Goal: Navigation & Orientation: Find specific page/section

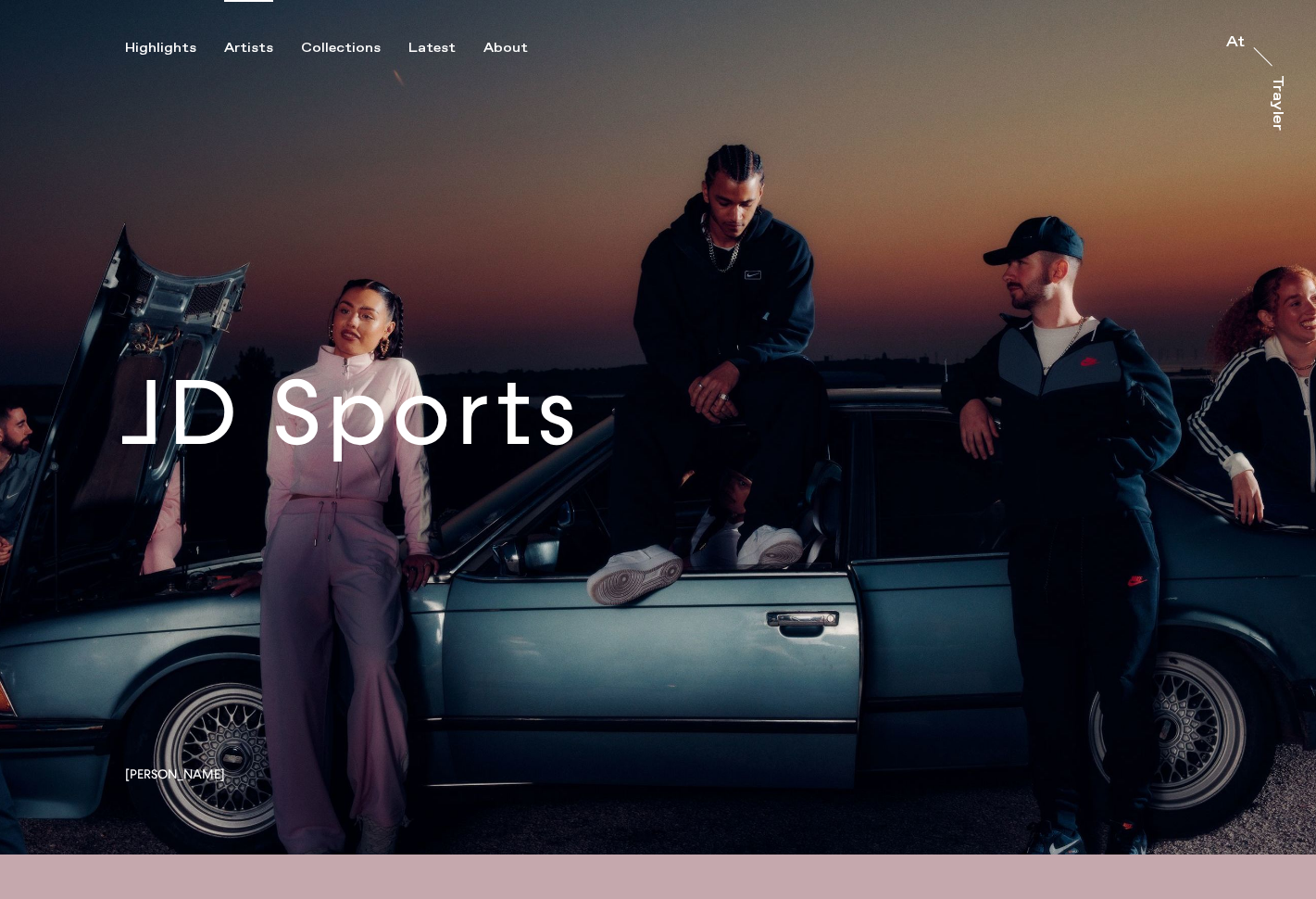
click at [244, 49] on div "Artists" at bounding box center [248, 48] width 49 height 17
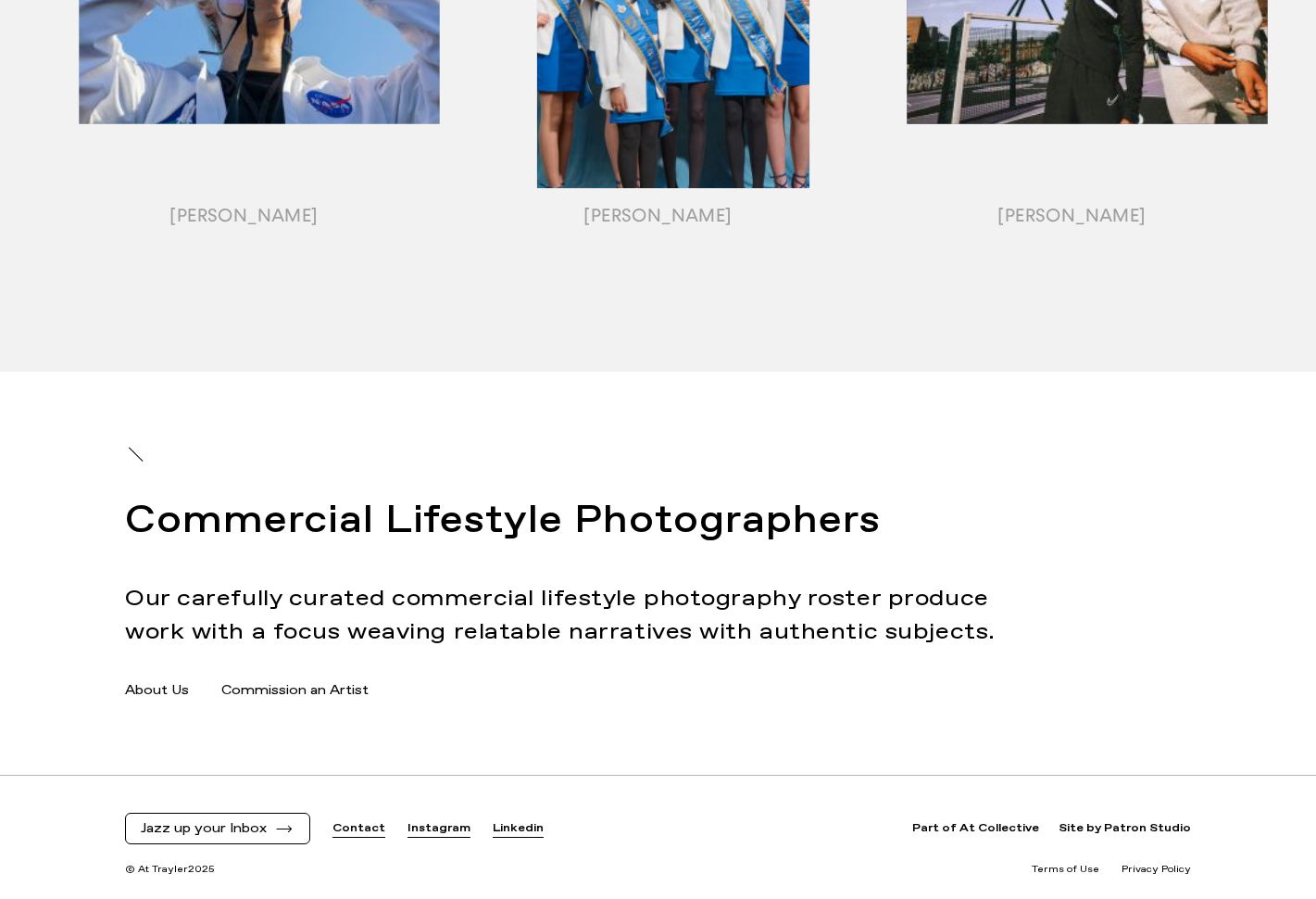
scroll to position [2406, 0]
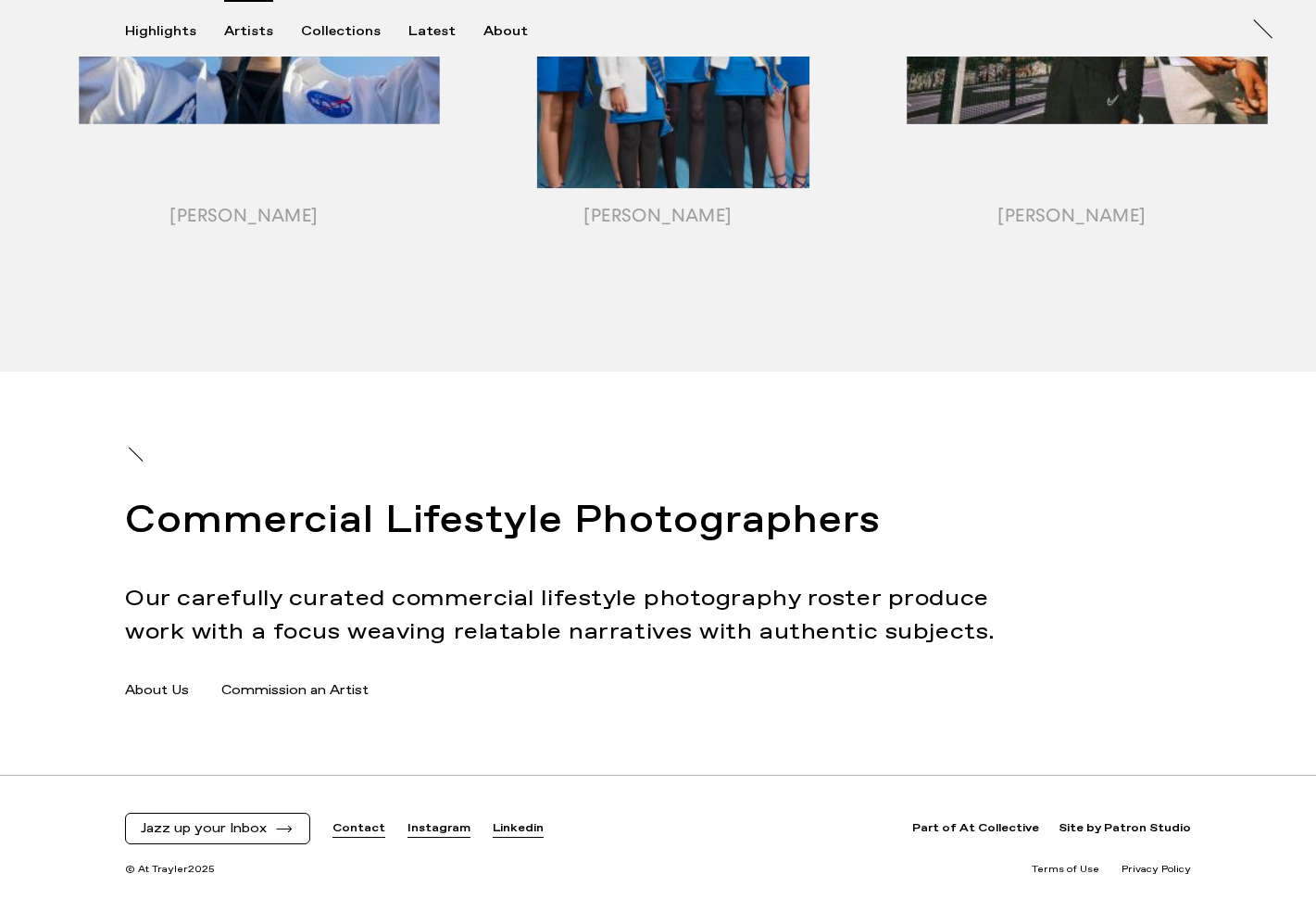
click at [131, 685] on link "About Us" at bounding box center [158, 691] width 64 height 19
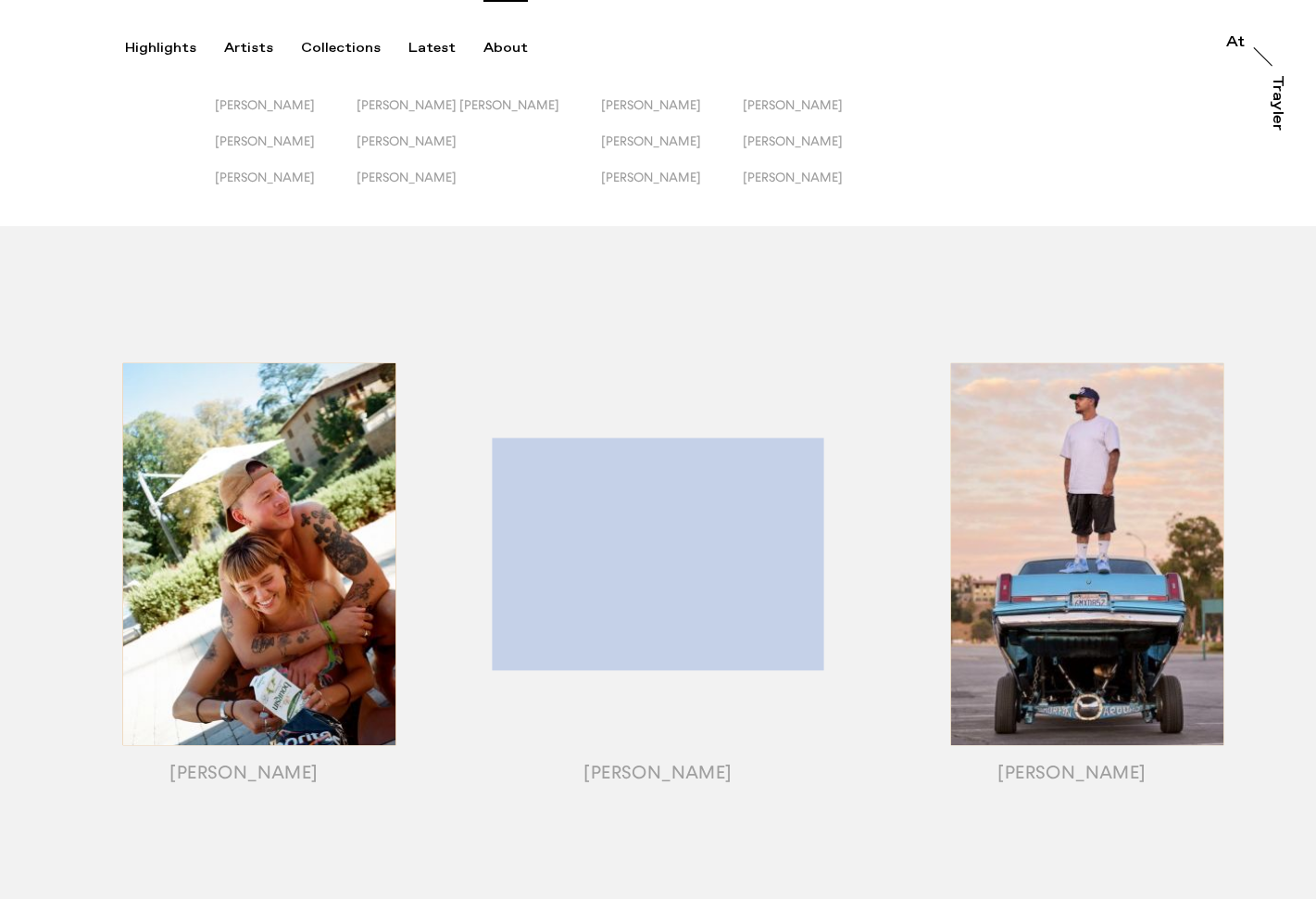
click at [494, 46] on div "About" at bounding box center [506, 48] width 45 height 17
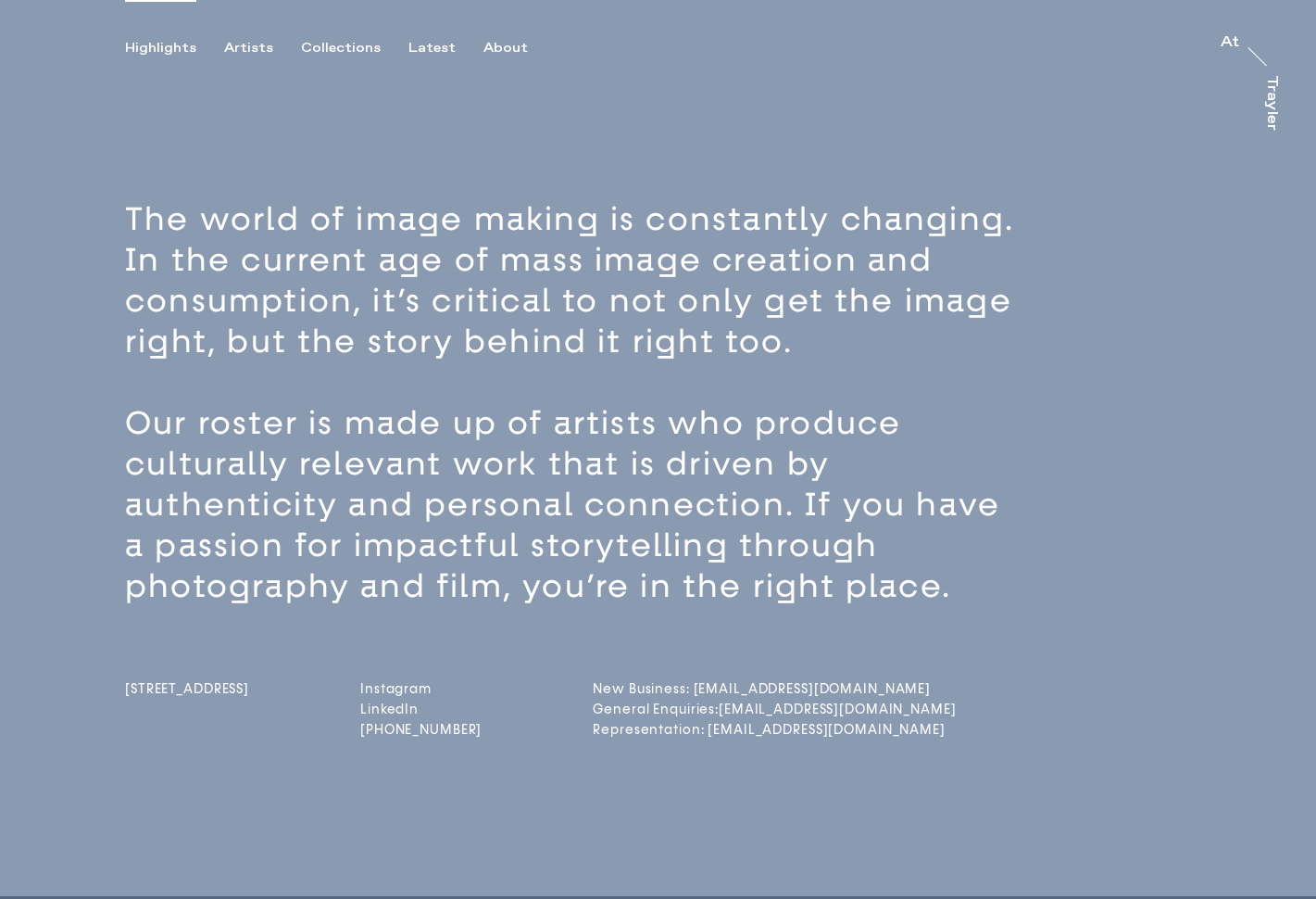
click at [167, 49] on div "Highlights" at bounding box center [160, 48] width 71 height 17
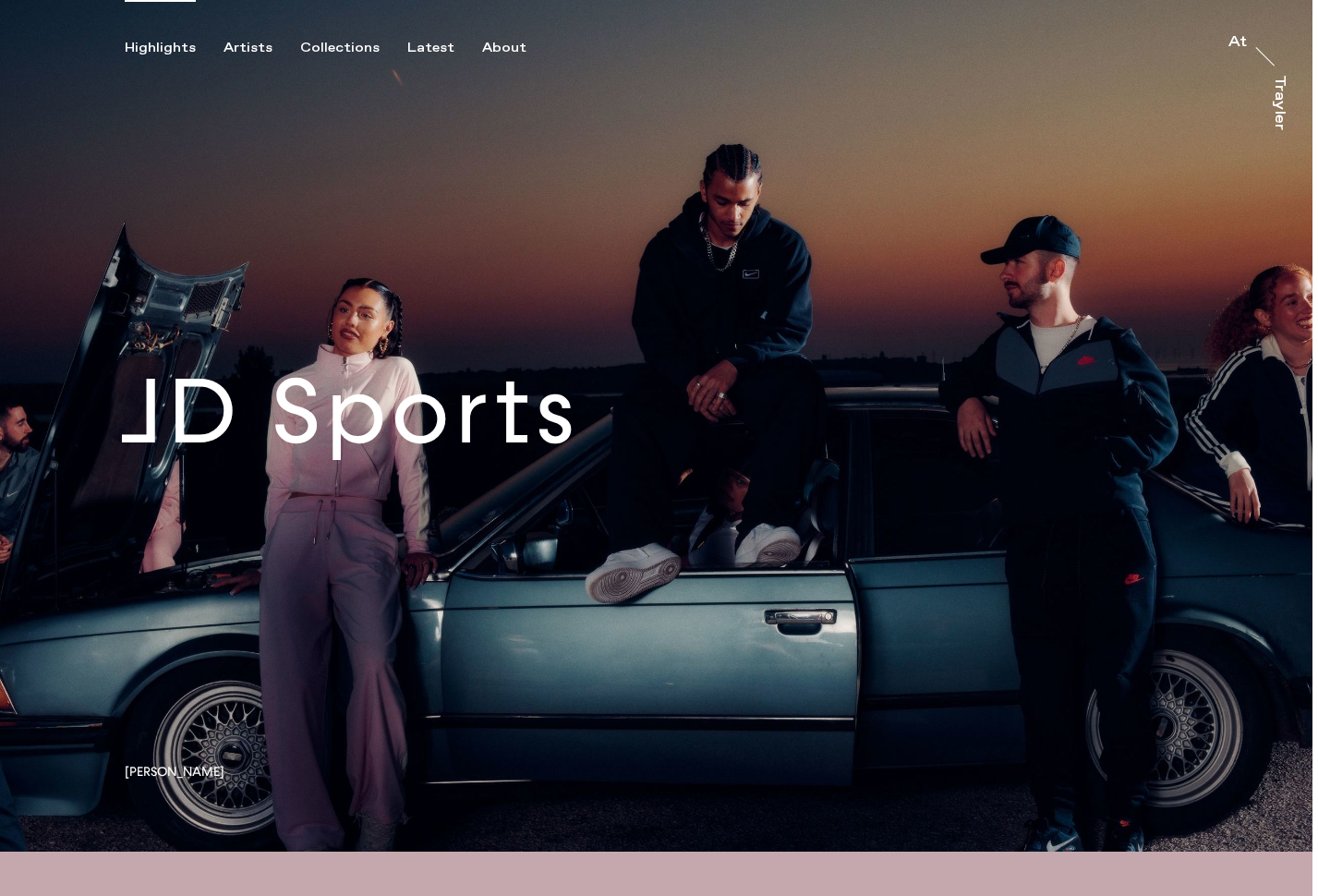
click at [491, 432] on link at bounding box center [656, 426] width 1312 height 851
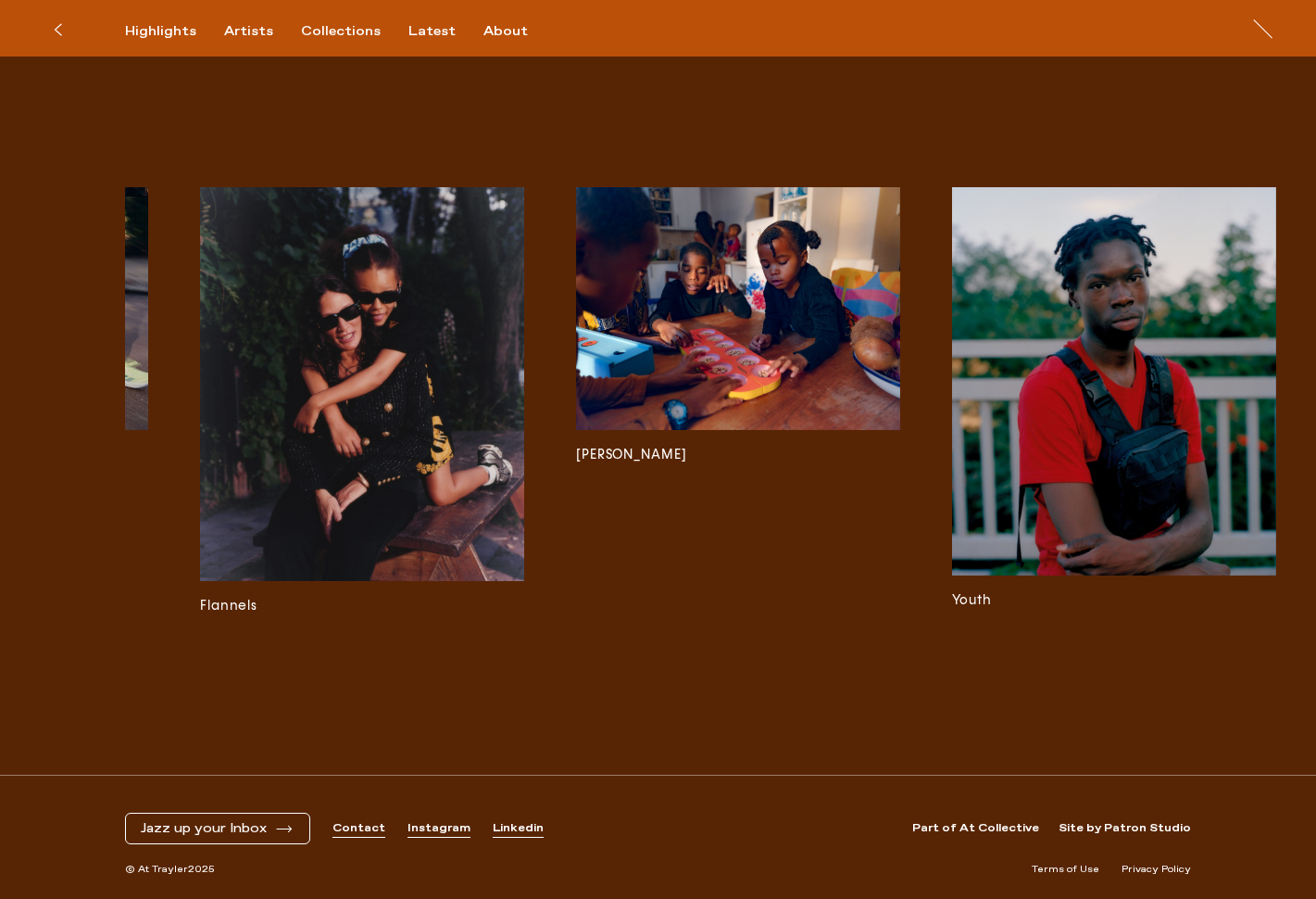
scroll to position [6955, 0]
click at [520, 827] on link "Linkedin" at bounding box center [518, 829] width 51 height 16
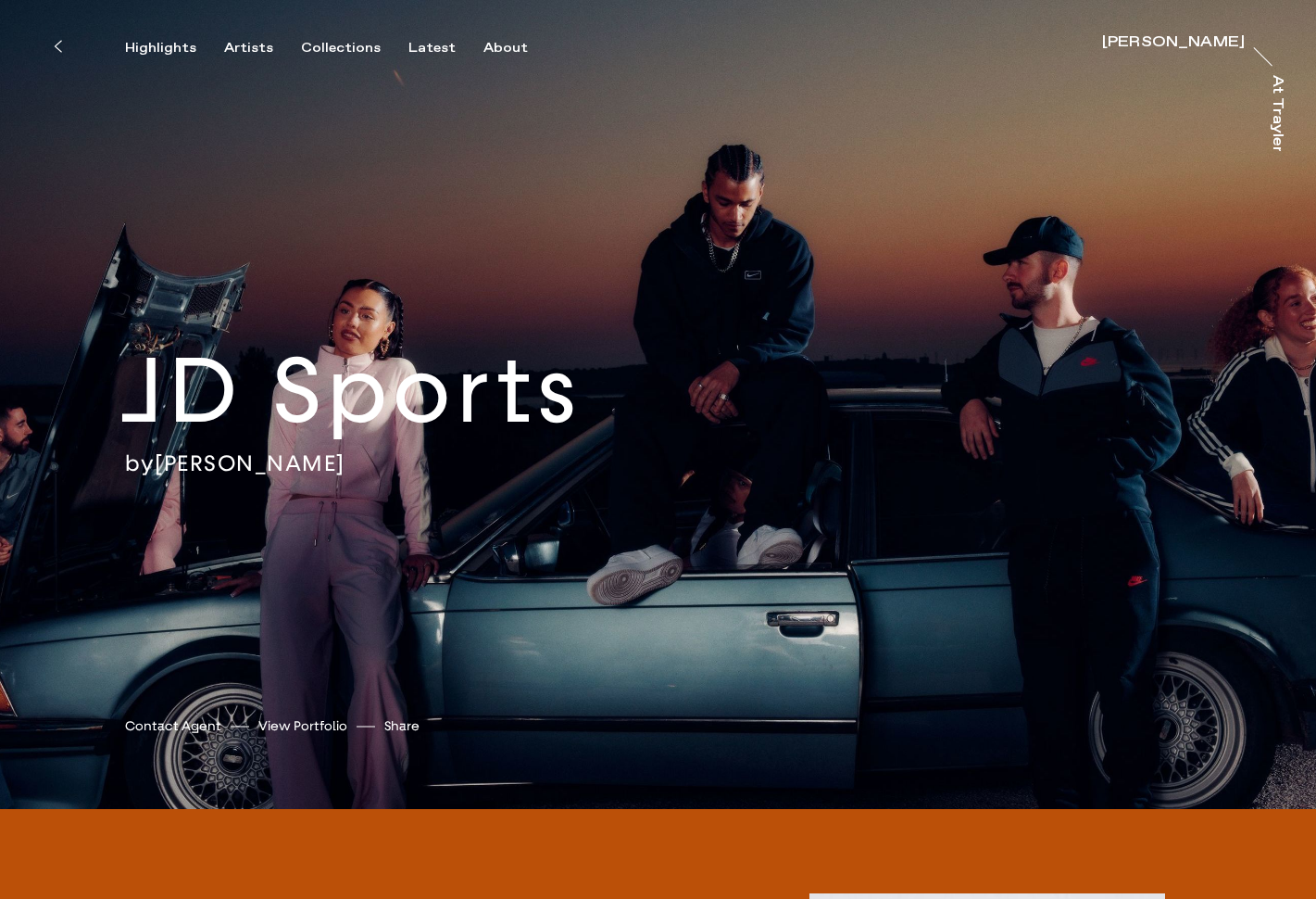
scroll to position [0, 0]
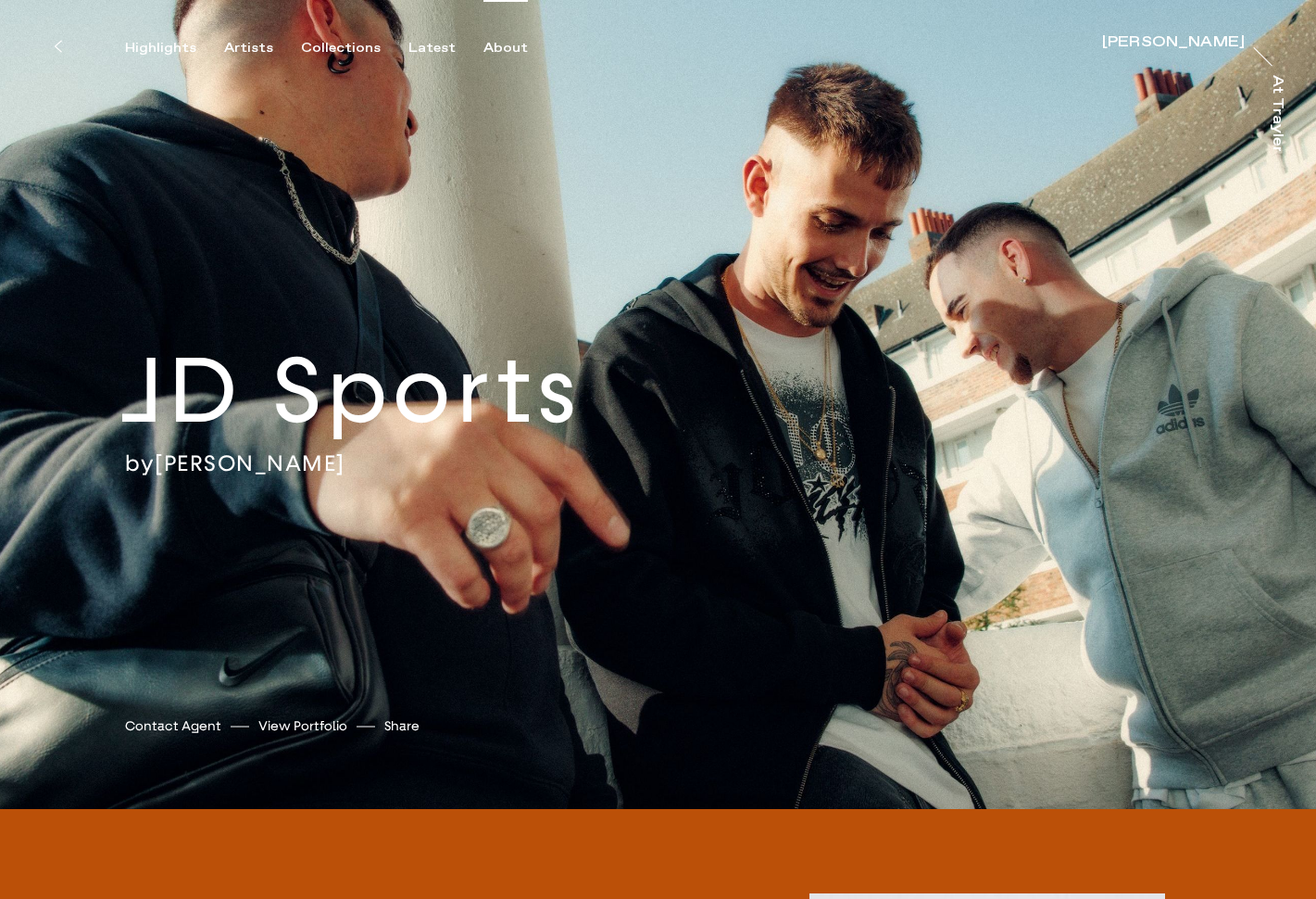
click at [495, 44] on div "About" at bounding box center [506, 48] width 45 height 17
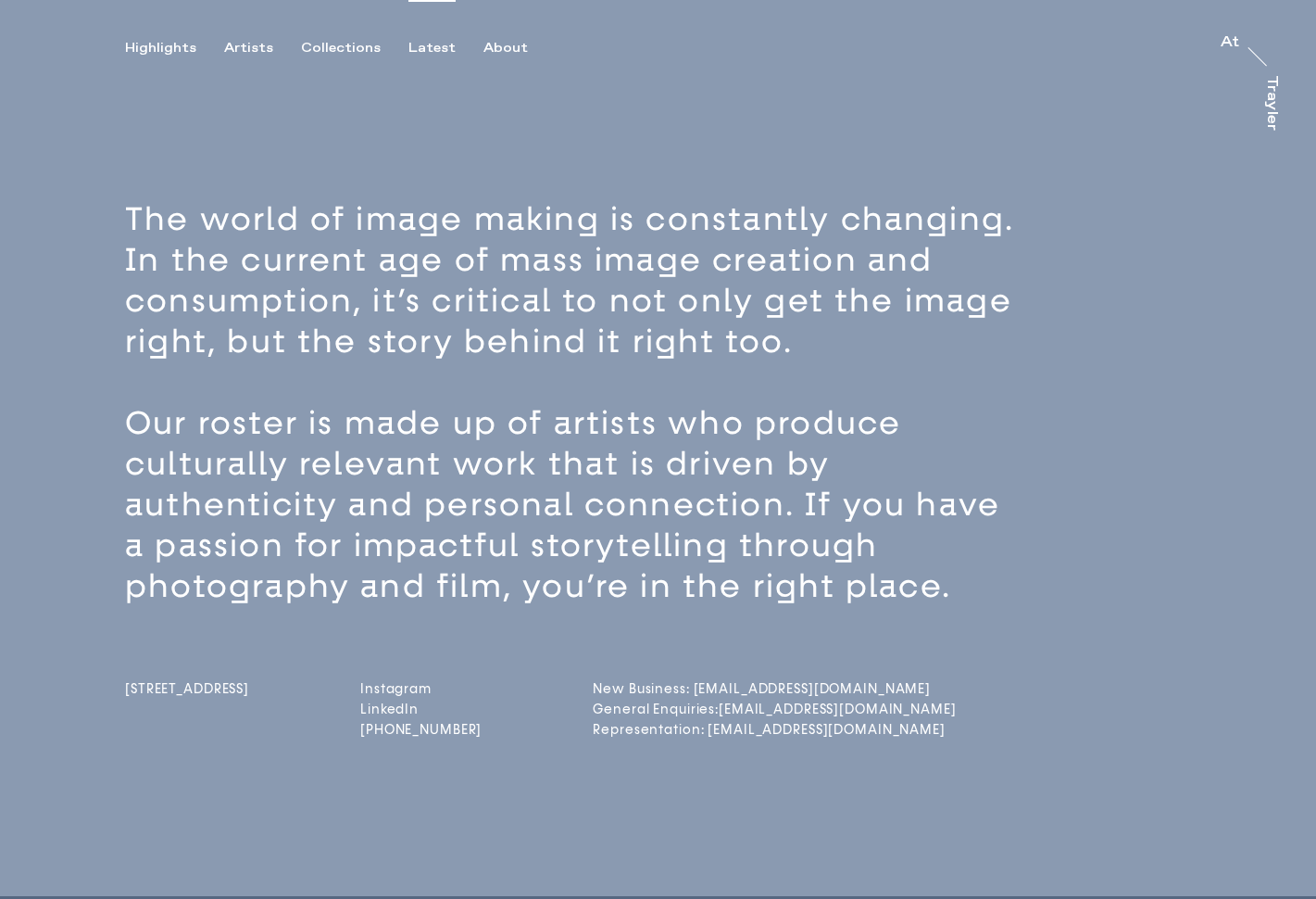
click at [413, 43] on div "Latest" at bounding box center [432, 48] width 48 height 17
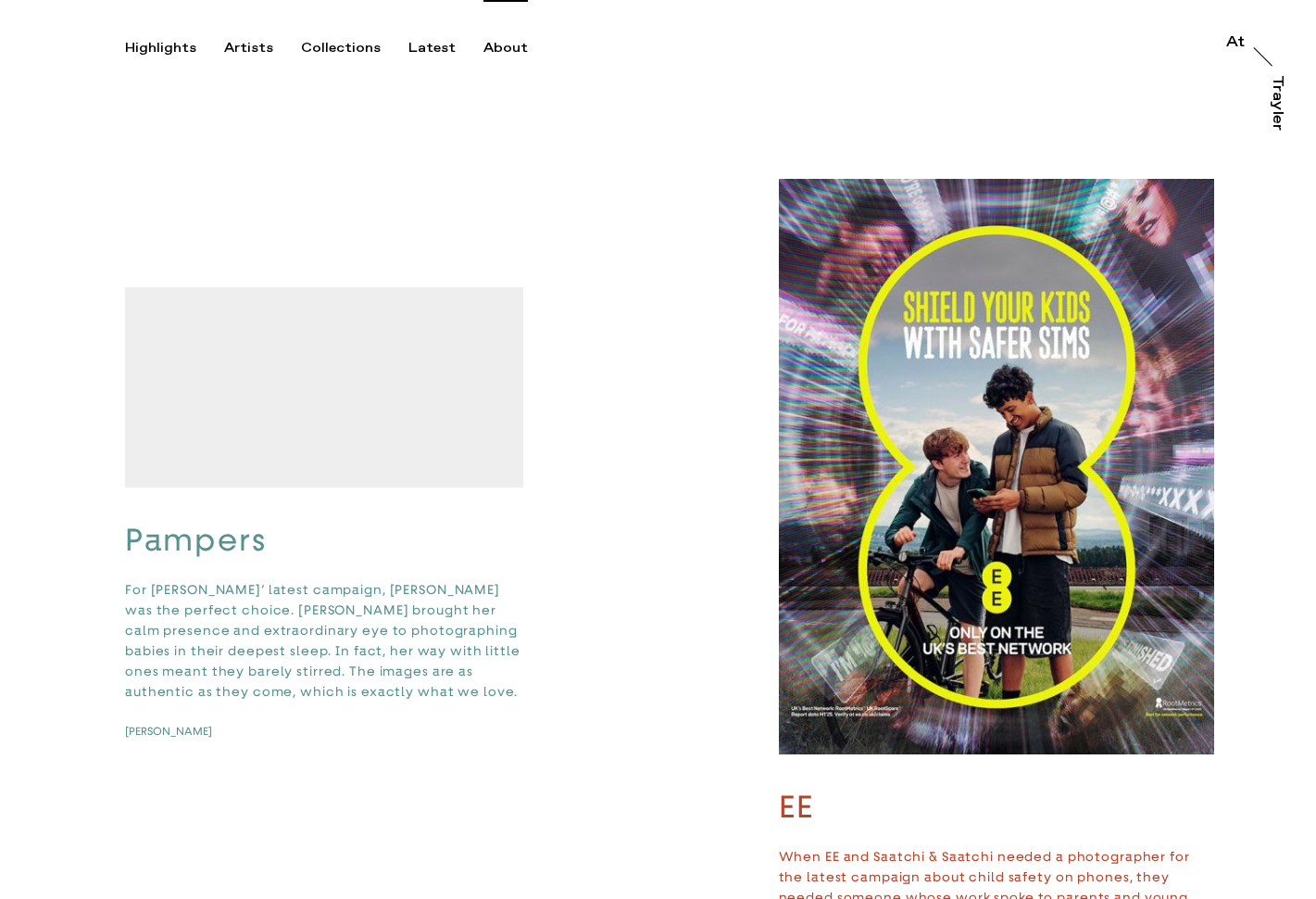
click at [486, 49] on div "About" at bounding box center [506, 48] width 45 height 17
